Goal: Task Accomplishment & Management: Use online tool/utility

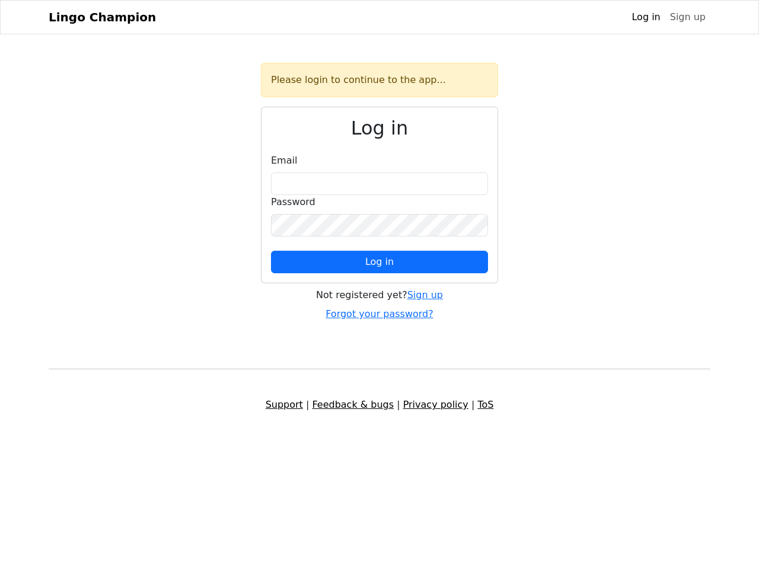
click at [379, 262] on span "Log in" at bounding box center [379, 261] width 28 height 11
